Goal: Task Accomplishment & Management: Complete application form

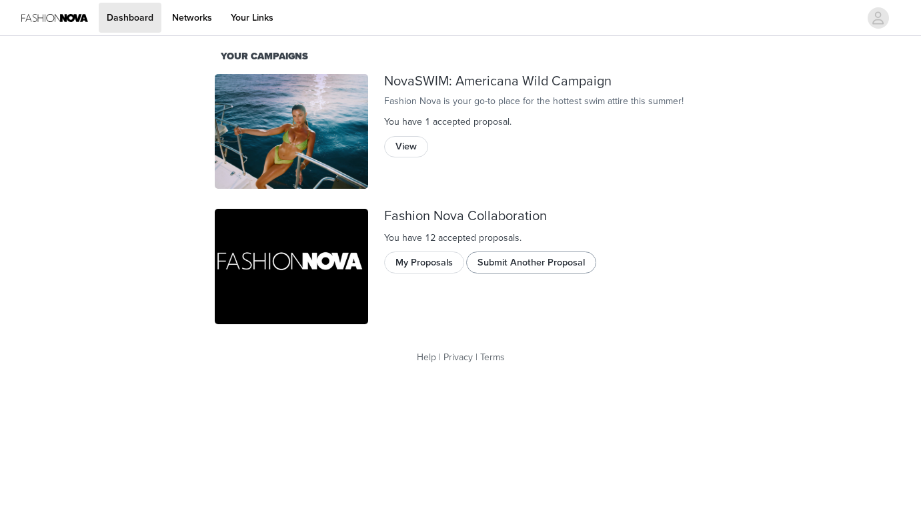
click at [507, 270] on button "Submit Another Proposal" at bounding box center [531, 261] width 130 height 21
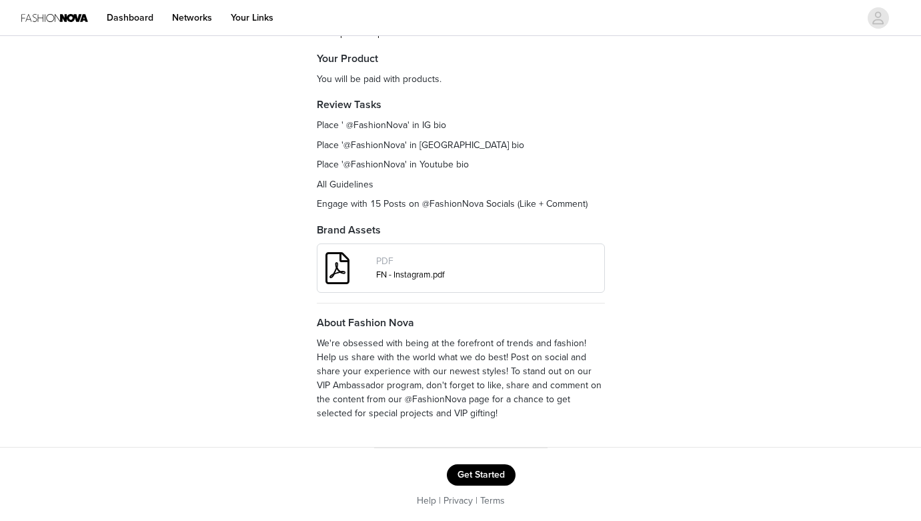
scroll to position [163, 0]
click at [472, 461] on footer "Get Started Help | Privacy | Terms" at bounding box center [460, 487] width 173 height 77
click at [477, 474] on button "Get Started" at bounding box center [481, 475] width 69 height 21
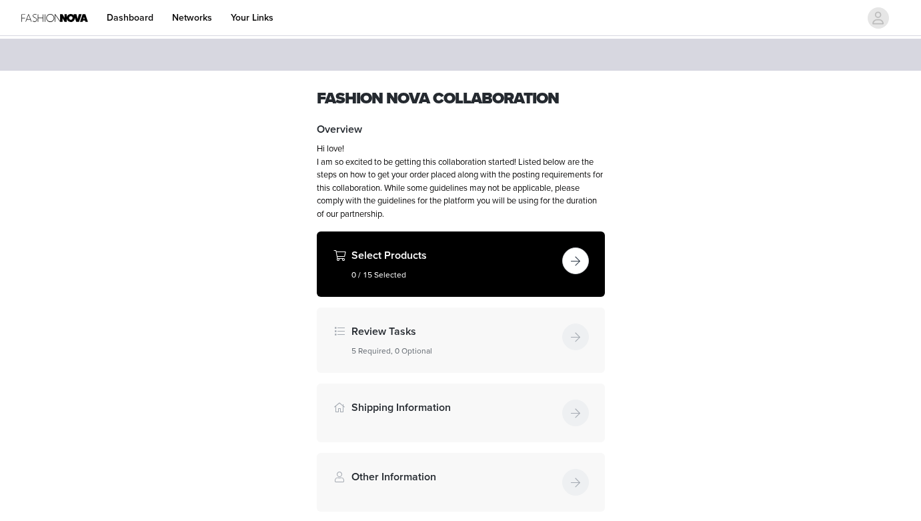
click at [576, 261] on button "button" at bounding box center [575, 260] width 27 height 27
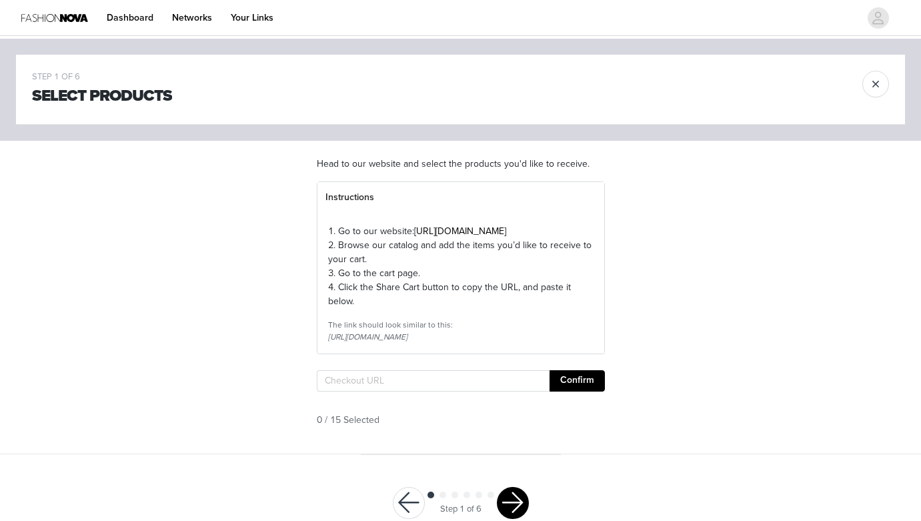
click at [407, 393] on section "Head to our website and select the products you'd like to receive. Instructions…" at bounding box center [461, 297] width 320 height 313
click at [408, 391] on input "text" at bounding box center [433, 380] width 233 height 21
paste input "[URL][DOMAIN_NAME]"
type input "[URL][DOMAIN_NAME]"
click at [573, 391] on button "Confirm" at bounding box center [576, 380] width 55 height 21
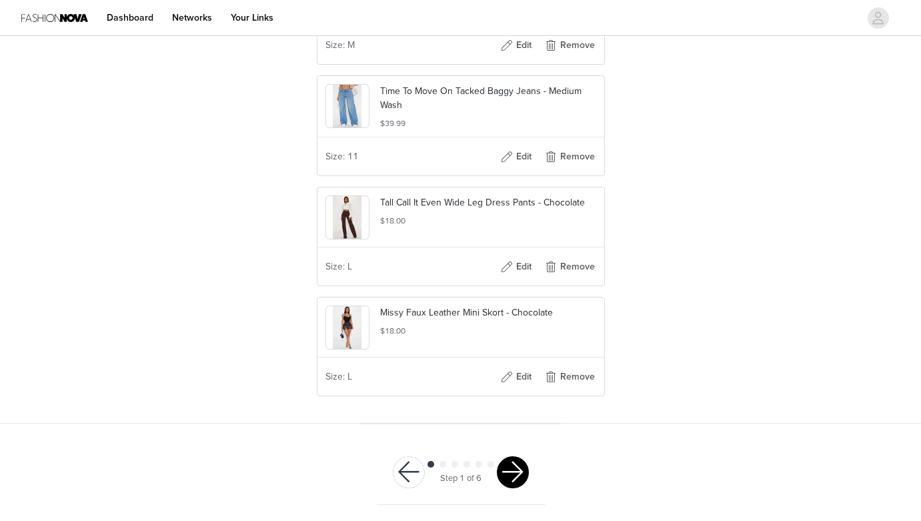
scroll to position [497, 0]
click at [521, 469] on button "button" at bounding box center [513, 472] width 32 height 32
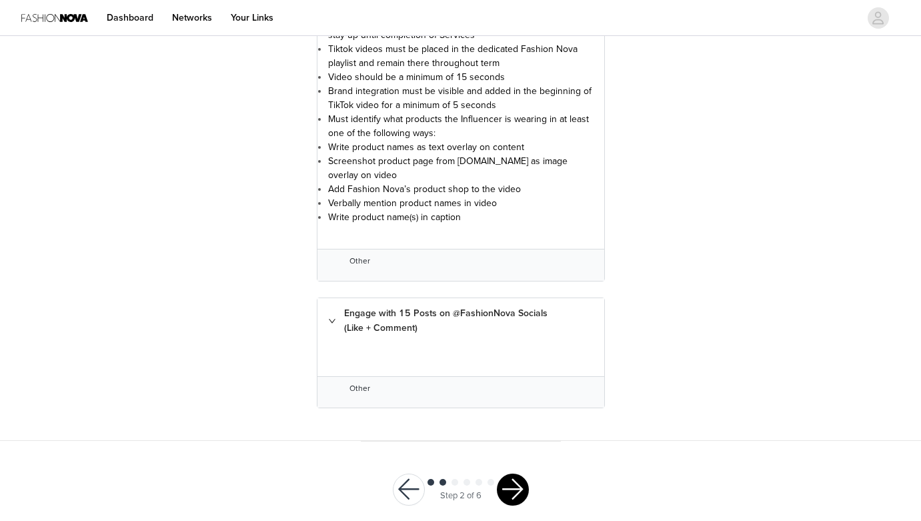
click at [521, 473] on button "button" at bounding box center [513, 489] width 32 height 32
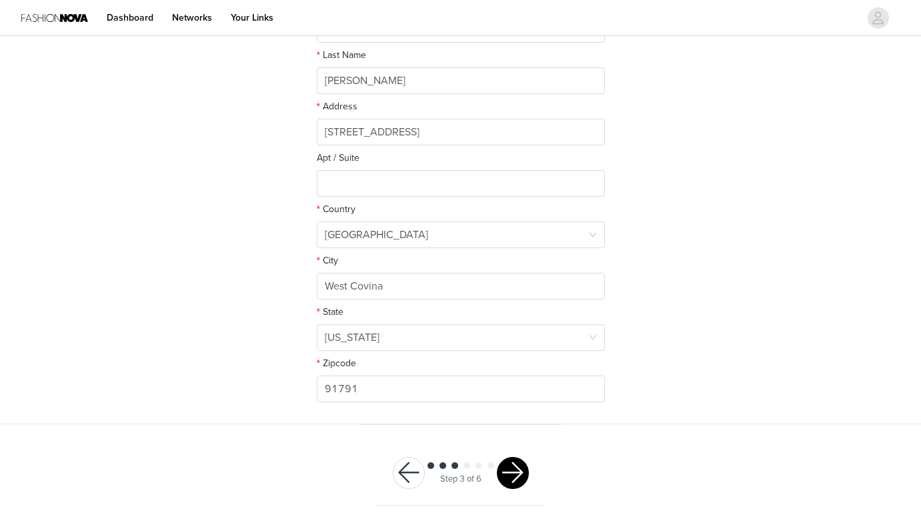
click at [523, 470] on button "button" at bounding box center [513, 473] width 32 height 32
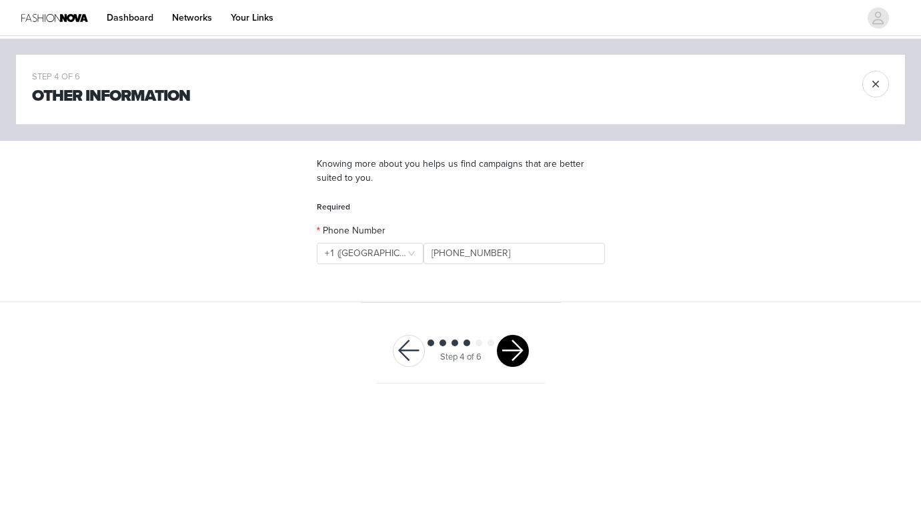
click at [520, 360] on button "button" at bounding box center [513, 351] width 32 height 32
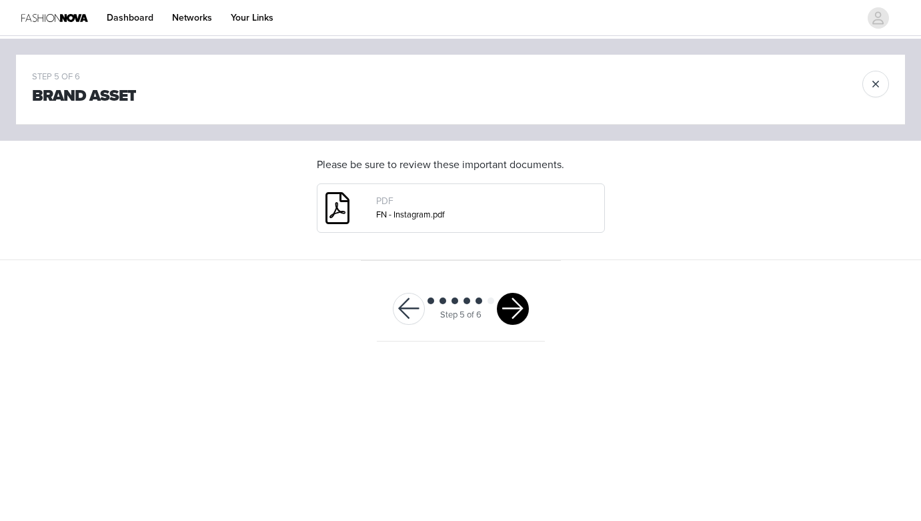
click at [505, 303] on button "button" at bounding box center [513, 309] width 32 height 32
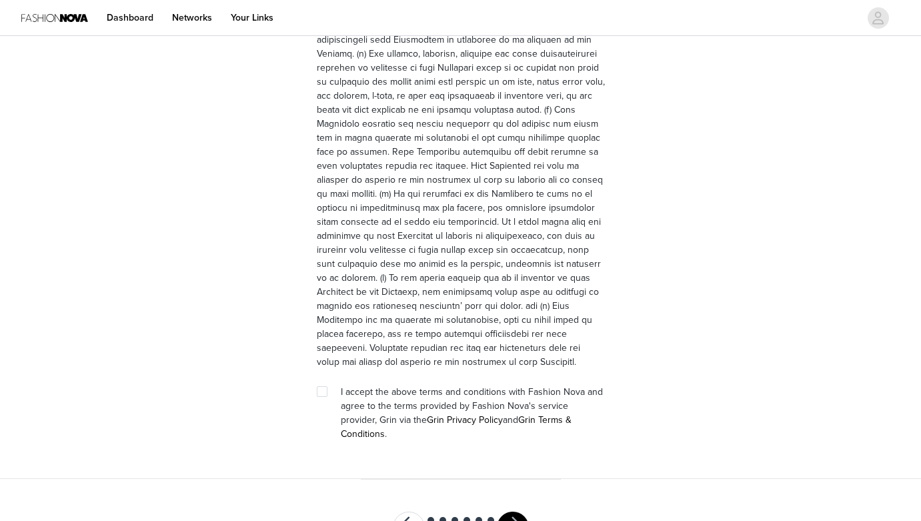
scroll to position [3647, 0]
click at [318, 387] on input "checkbox" at bounding box center [321, 391] width 9 height 9
checkbox input "true"
click at [505, 513] on button "button" at bounding box center [513, 529] width 32 height 32
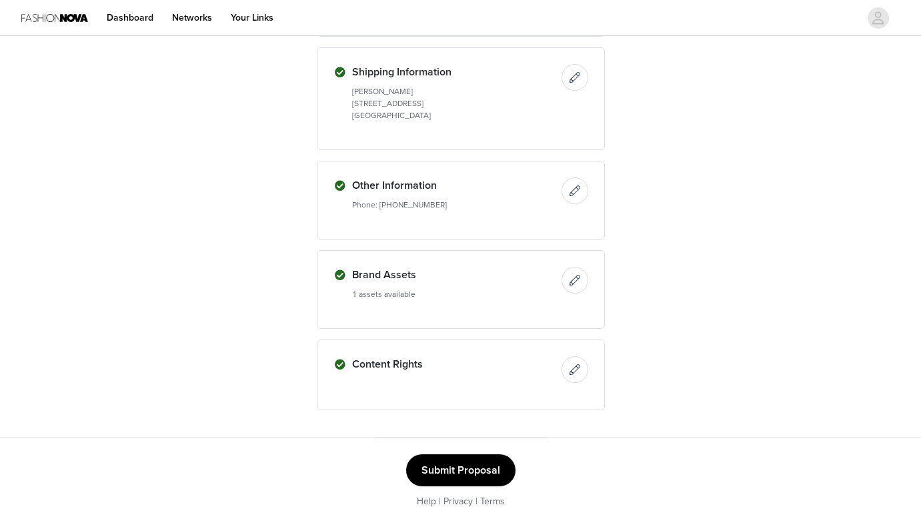
scroll to position [667, 0]
click at [485, 461] on button "Submit Proposal" at bounding box center [460, 471] width 109 height 32
